Goal: Task Accomplishment & Management: Complete application form

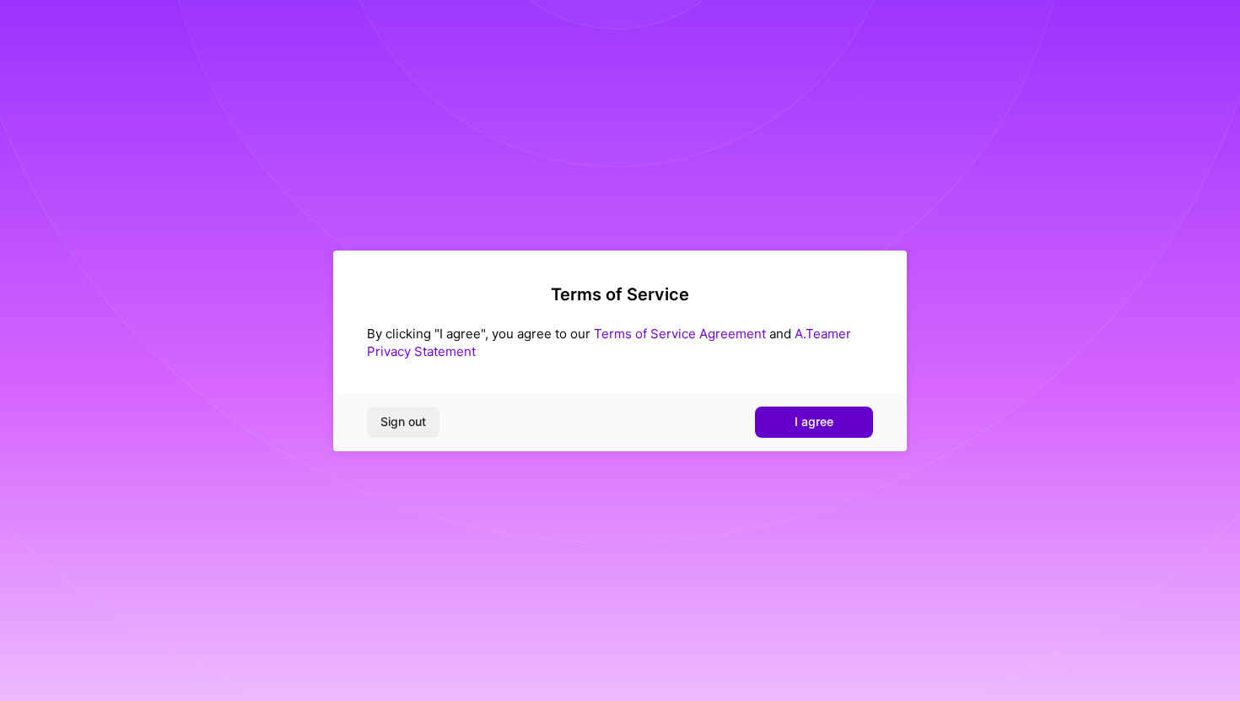
click at [808, 434] on button "I agree" at bounding box center [814, 422] width 118 height 30
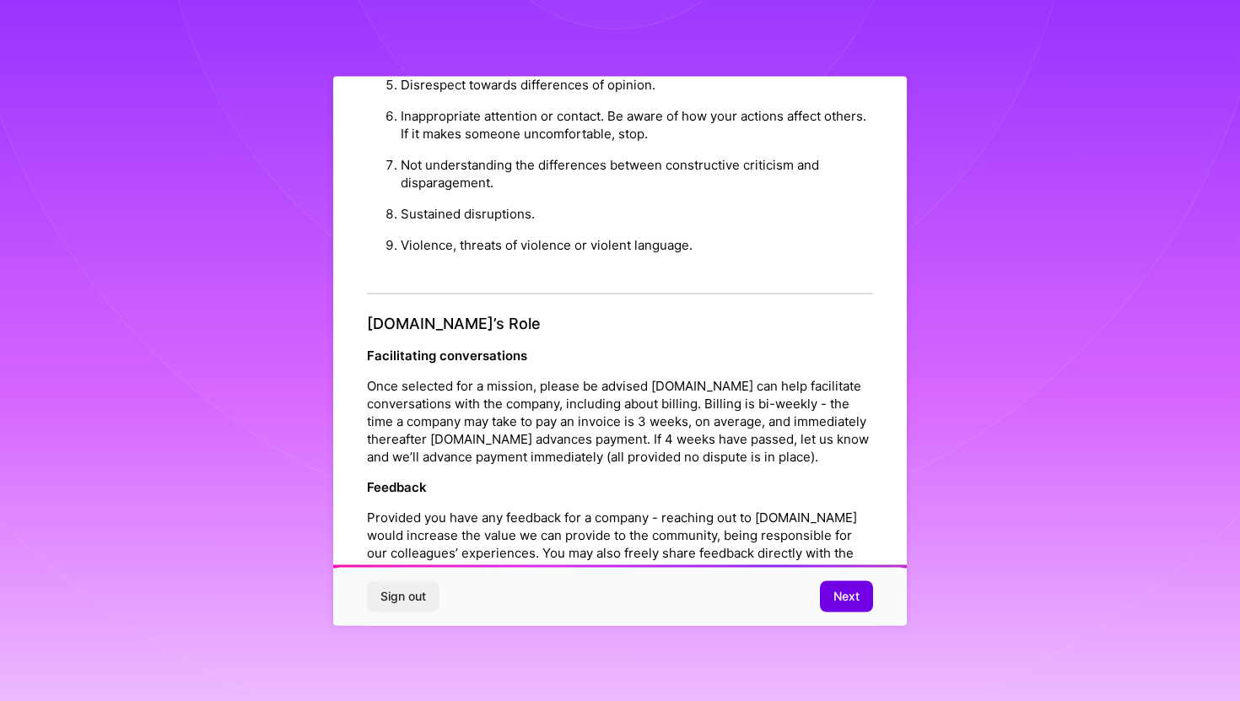
scroll to position [1843, 0]
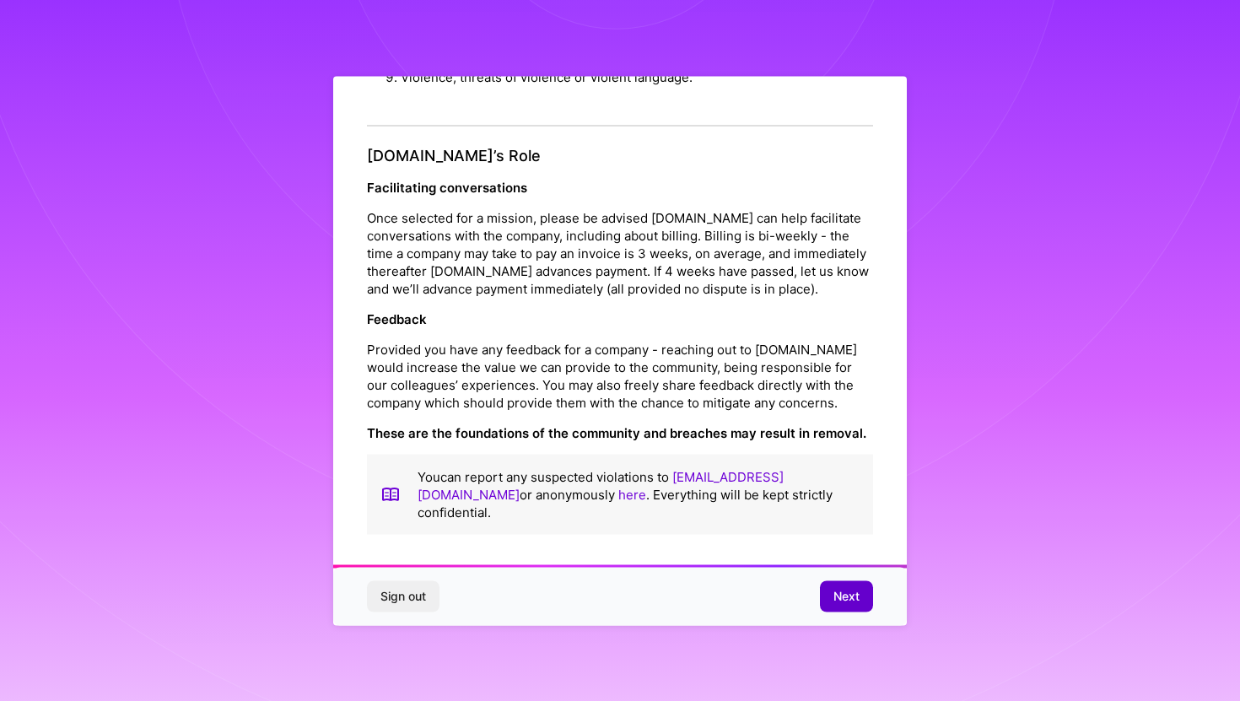
click at [837, 591] on span "Next" at bounding box center [847, 596] width 26 height 17
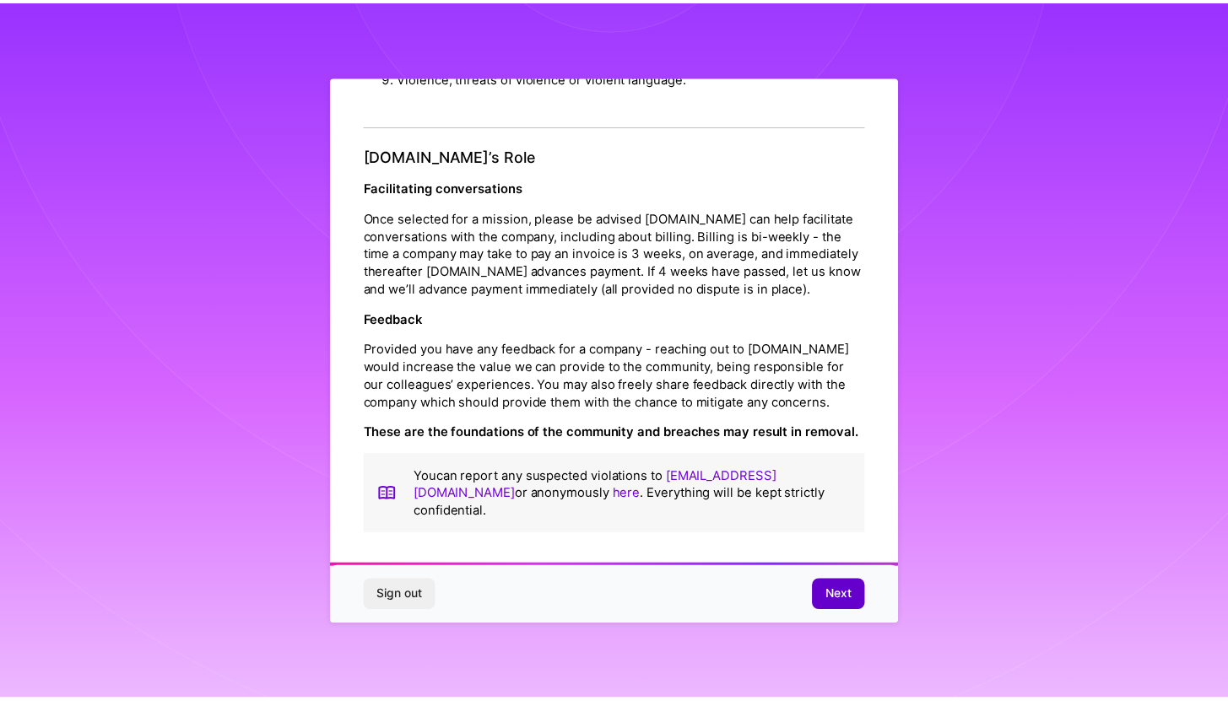
scroll to position [0, 0]
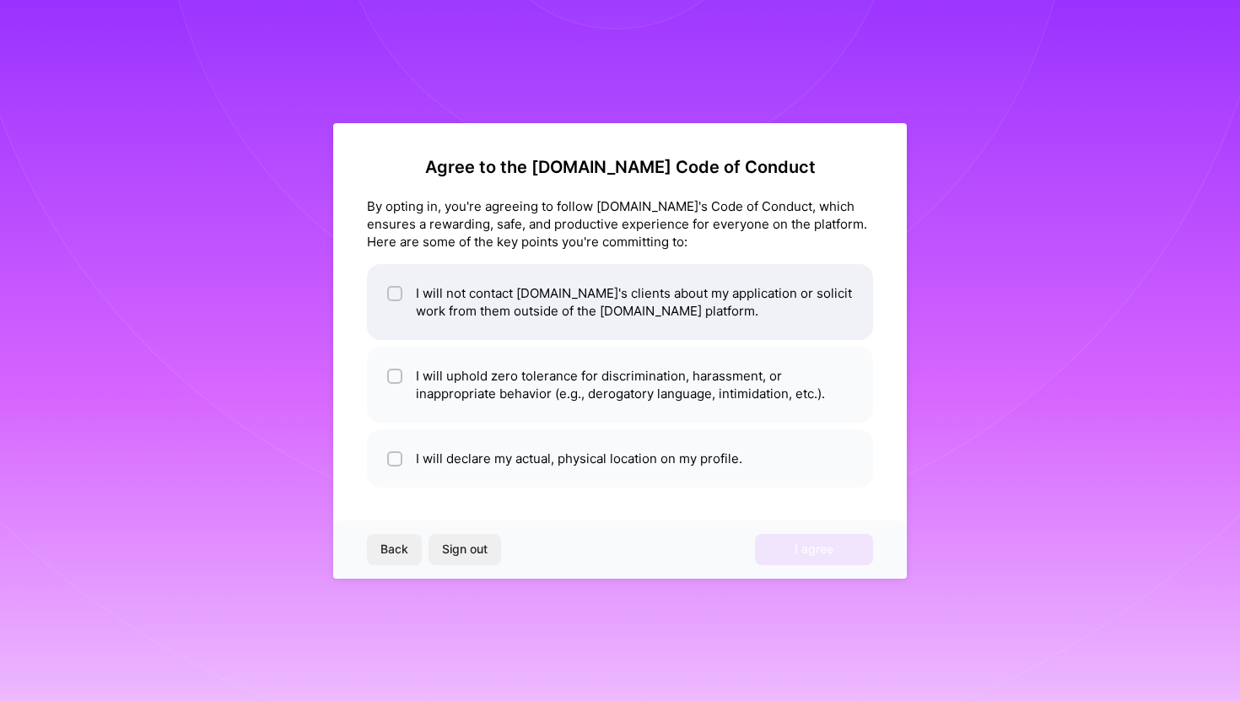
click at [662, 306] on li "I will not contact [DOMAIN_NAME]'s clients about my application or solicit work…" at bounding box center [620, 302] width 506 height 76
click at [662, 313] on li "I will not contact [DOMAIN_NAME]'s clients about my application or solicit work…" at bounding box center [620, 302] width 506 height 76
click at [607, 291] on li "I will not contact [DOMAIN_NAME]'s clients about my application or solicit work…" at bounding box center [620, 302] width 506 height 76
checkbox input "true"
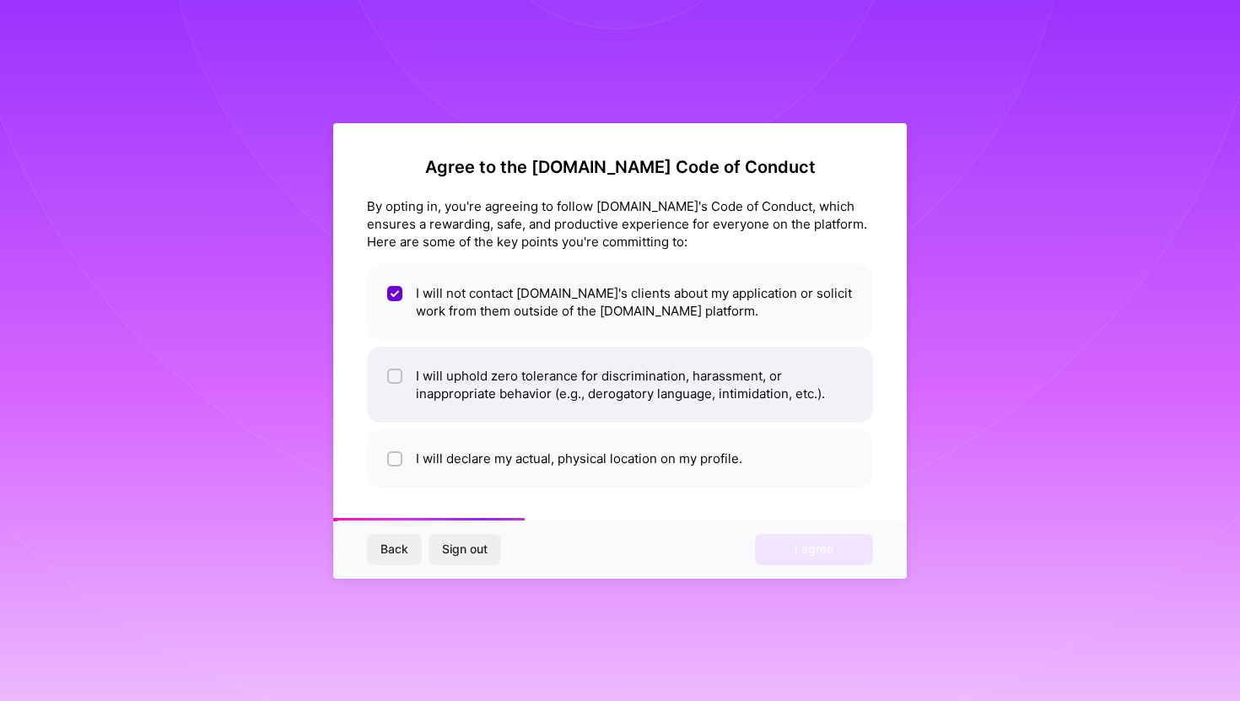
click at [594, 365] on li "I will uphold zero tolerance for discrimination, harassment, or inappropriate b…" at bounding box center [620, 385] width 506 height 76
checkbox input "true"
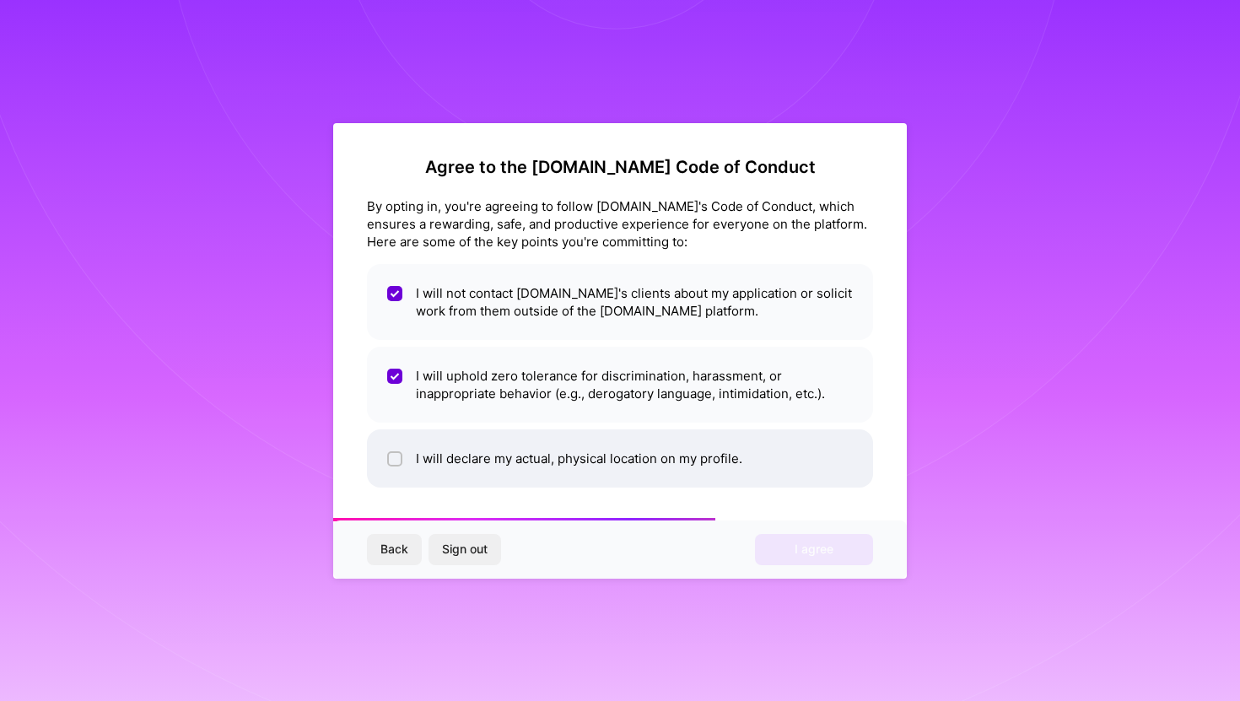
click at [573, 472] on li "I will declare my actual, physical location on my profile." at bounding box center [620, 458] width 506 height 58
checkbox input "true"
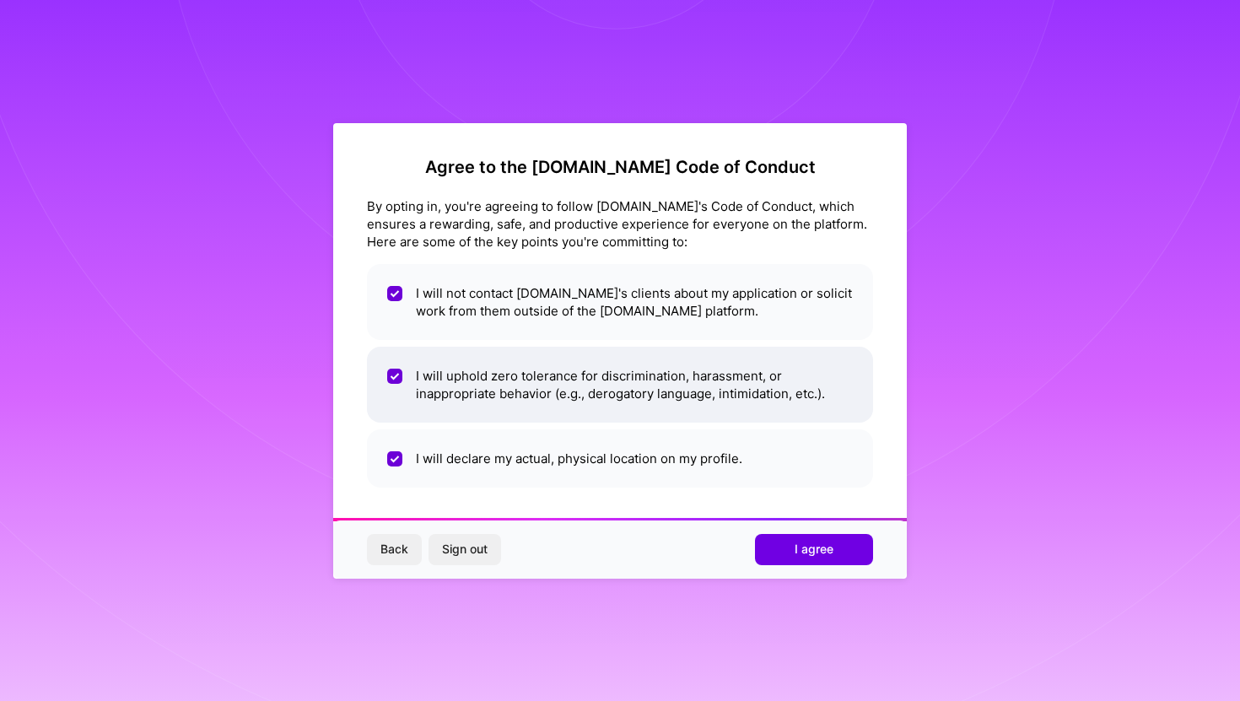
click at [605, 379] on li "I will uphold zero tolerance for discrimination, harassment, or inappropriate b…" at bounding box center [620, 385] width 506 height 76
checkbox input "false"
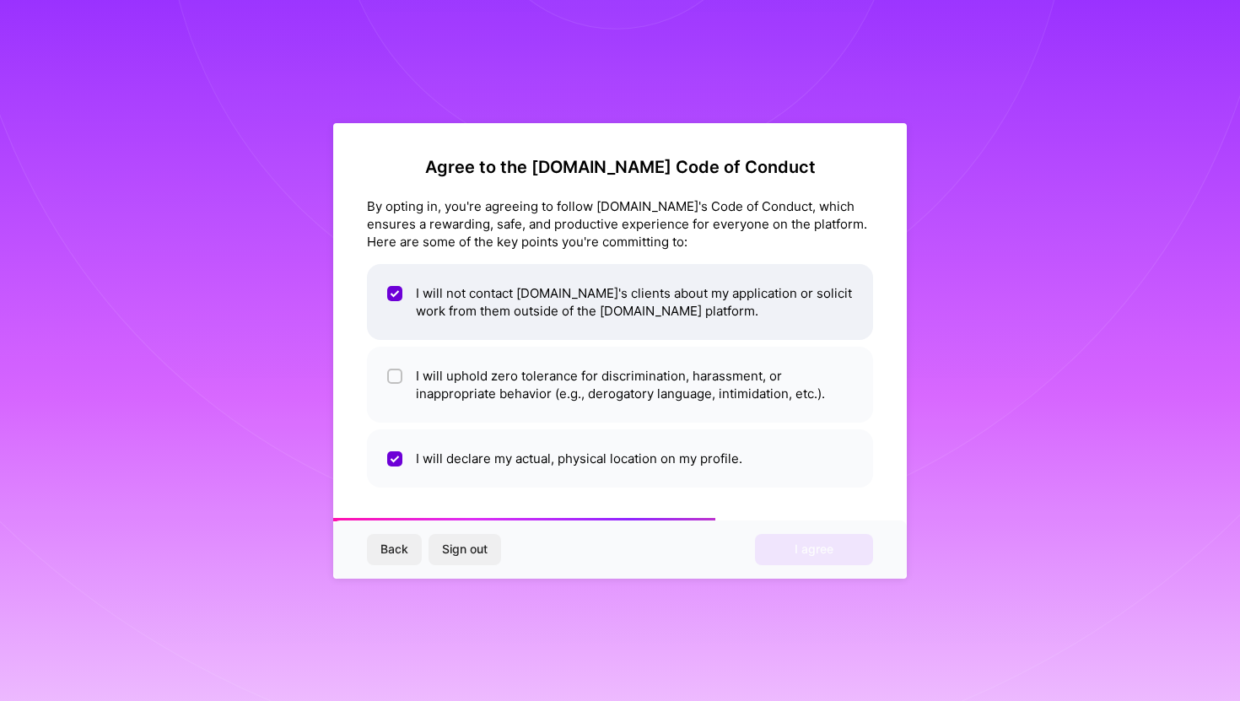
click at [613, 316] on li "I will not contact [DOMAIN_NAME]'s clients about my application or solicit work…" at bounding box center [620, 302] width 506 height 76
checkbox input "true"
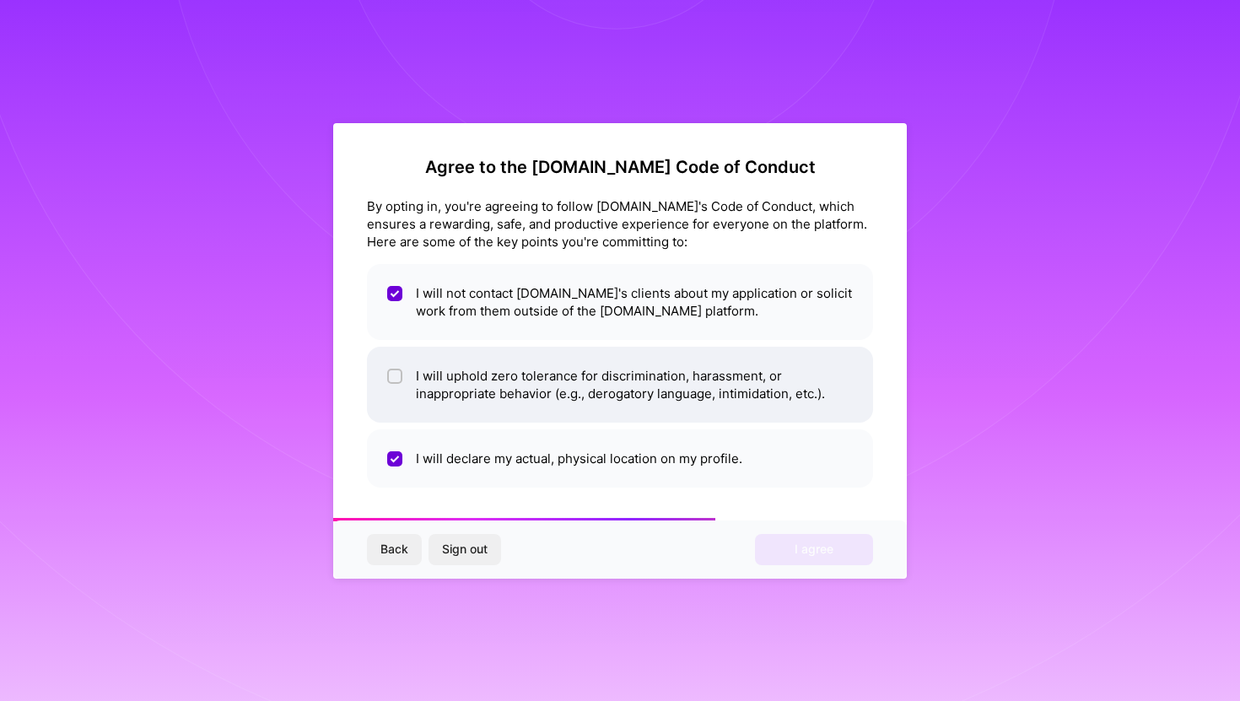
click at [578, 381] on li "I will uphold zero tolerance for discrimination, harassment, or inappropriate b…" at bounding box center [620, 385] width 506 height 76
checkbox input "true"
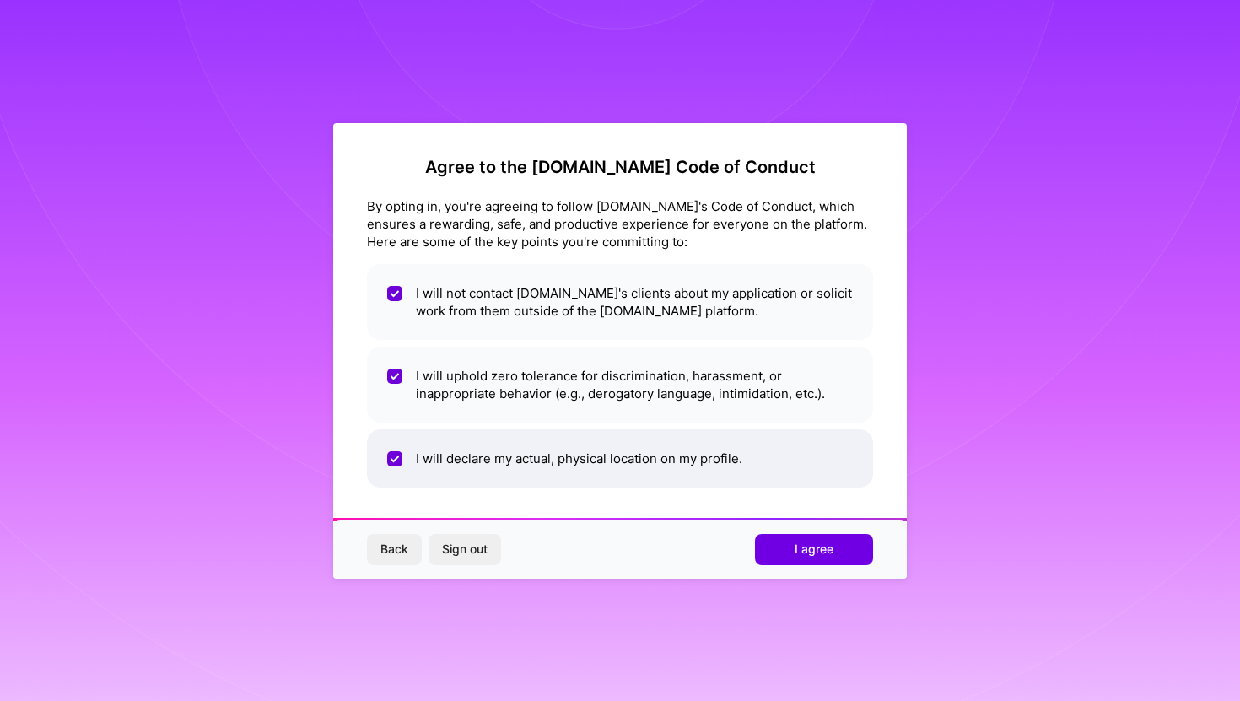
click at [569, 447] on li "I will declare my actual, physical location on my profile." at bounding box center [620, 458] width 506 height 58
checkbox input "true"
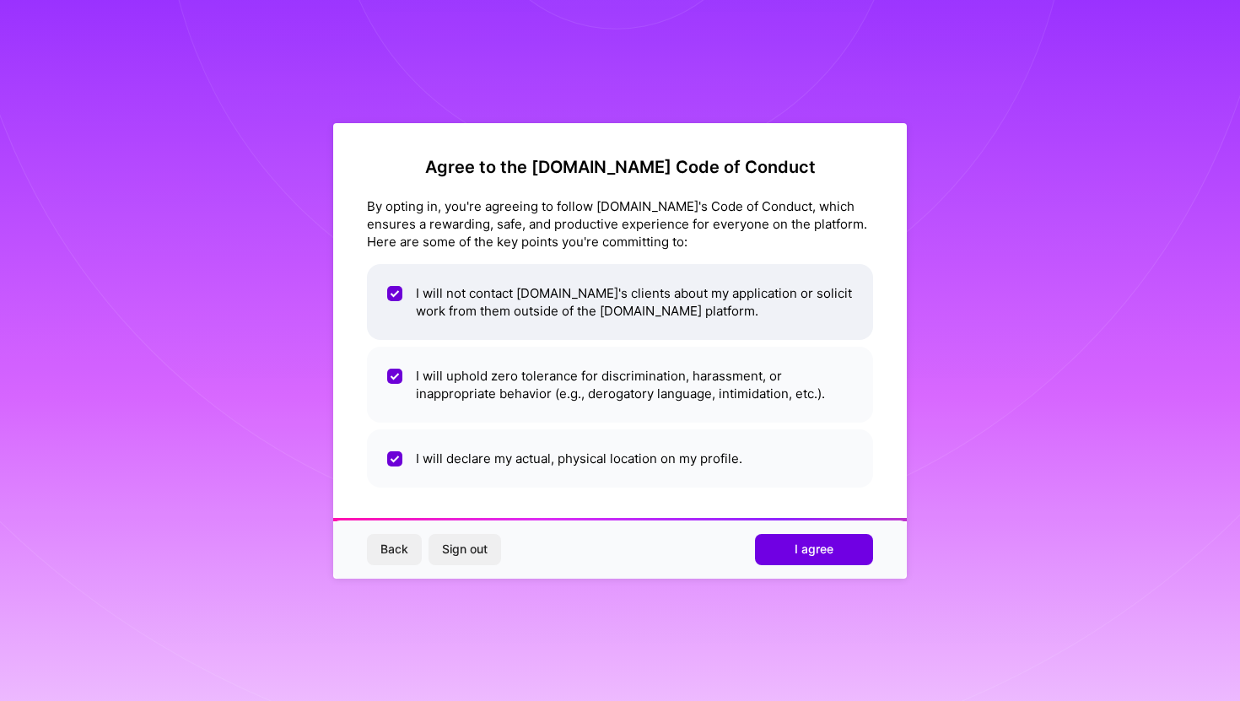
click at [598, 310] on li "I will not contact [DOMAIN_NAME]'s clients about my application or solicit work…" at bounding box center [620, 302] width 506 height 76
checkbox input "true"
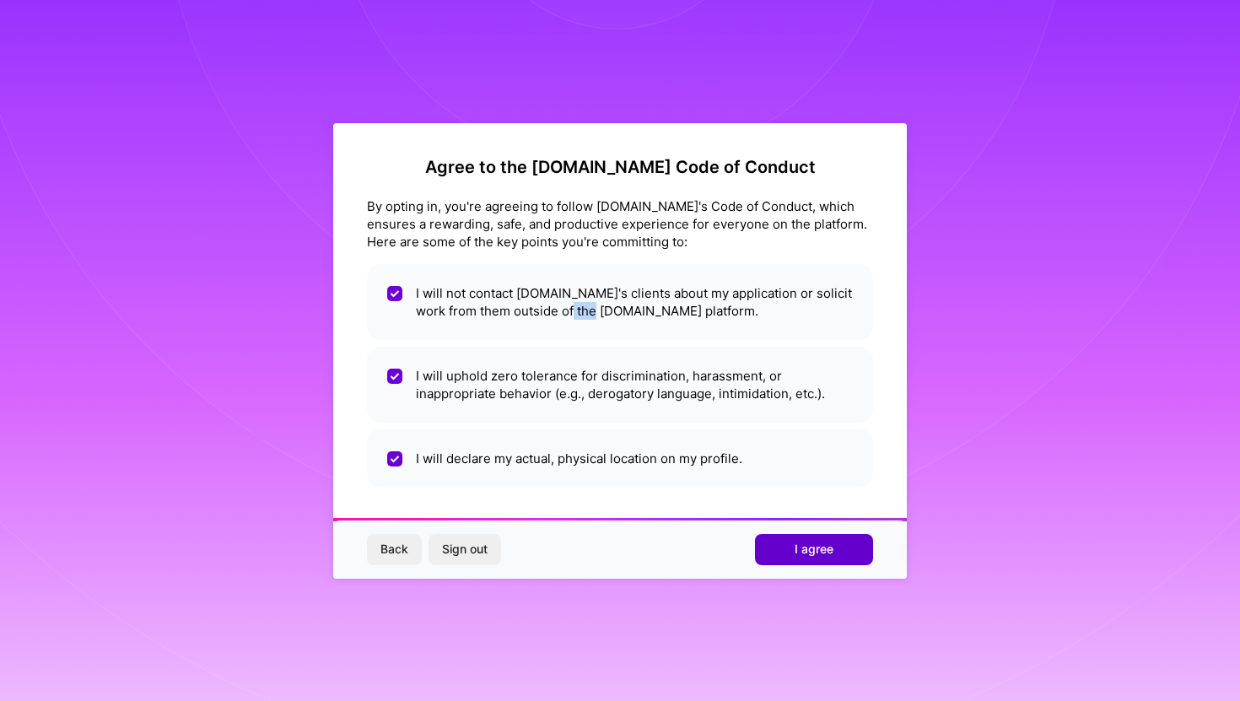
click at [786, 543] on button "I agree" at bounding box center [814, 549] width 118 height 30
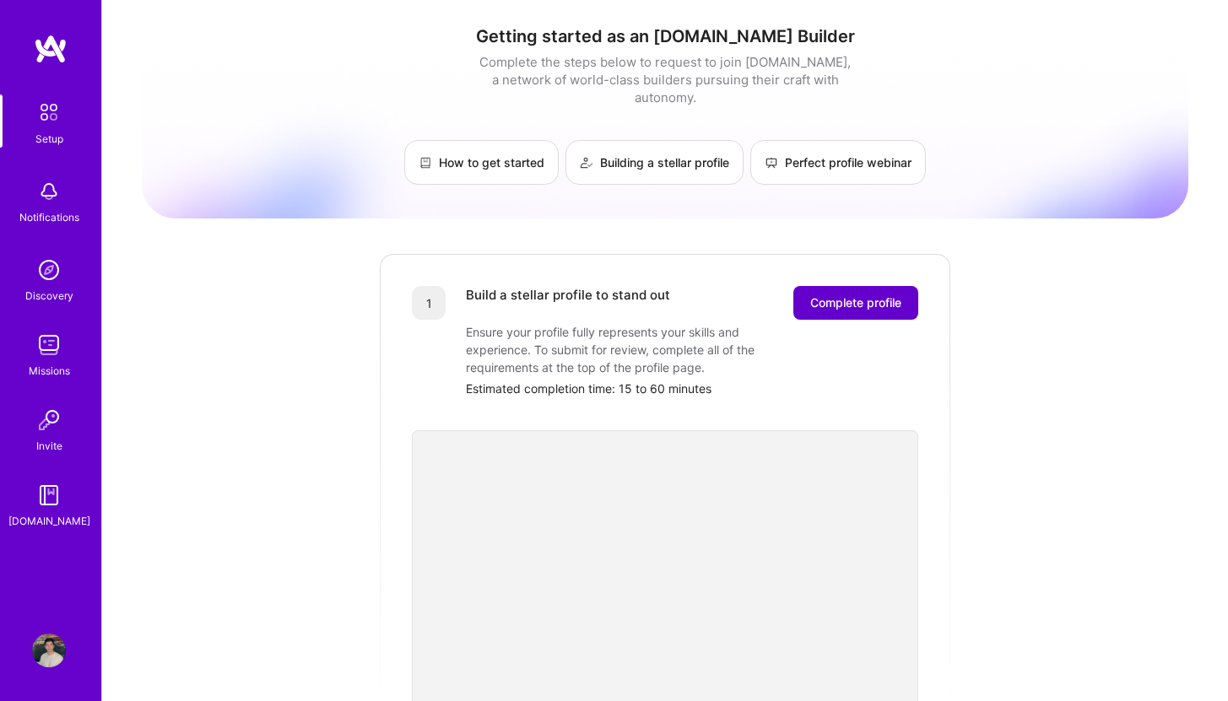
click at [832, 294] on span "Complete profile" at bounding box center [855, 302] width 91 height 17
